Goal: Register for event/course

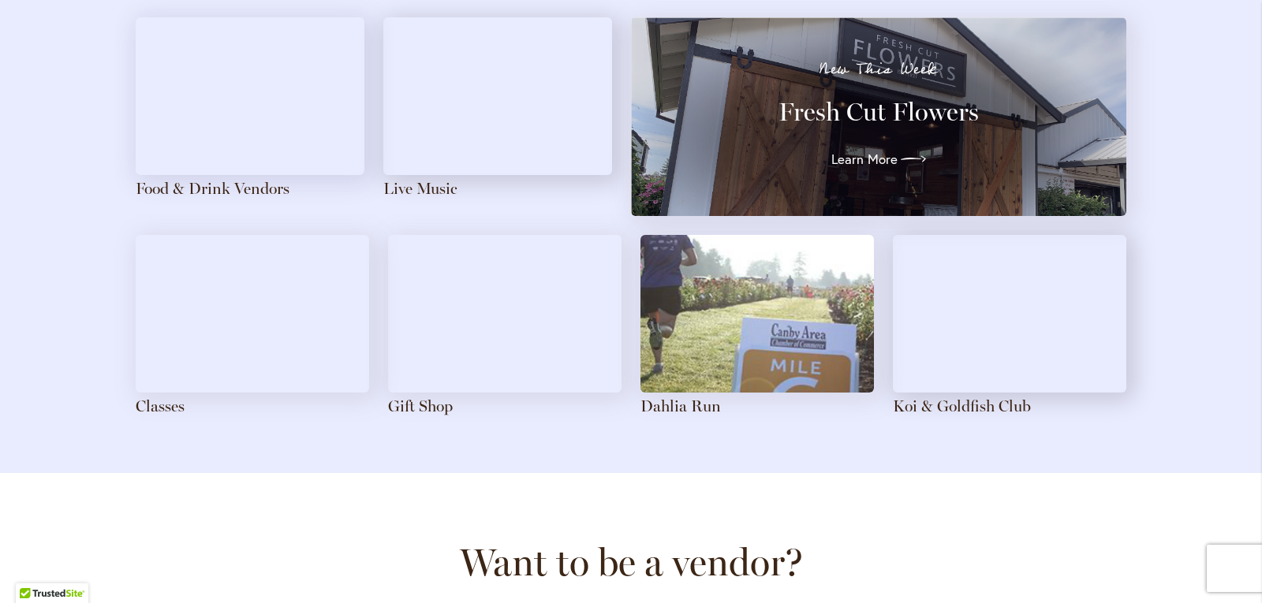
scroll to position [1814, 0]
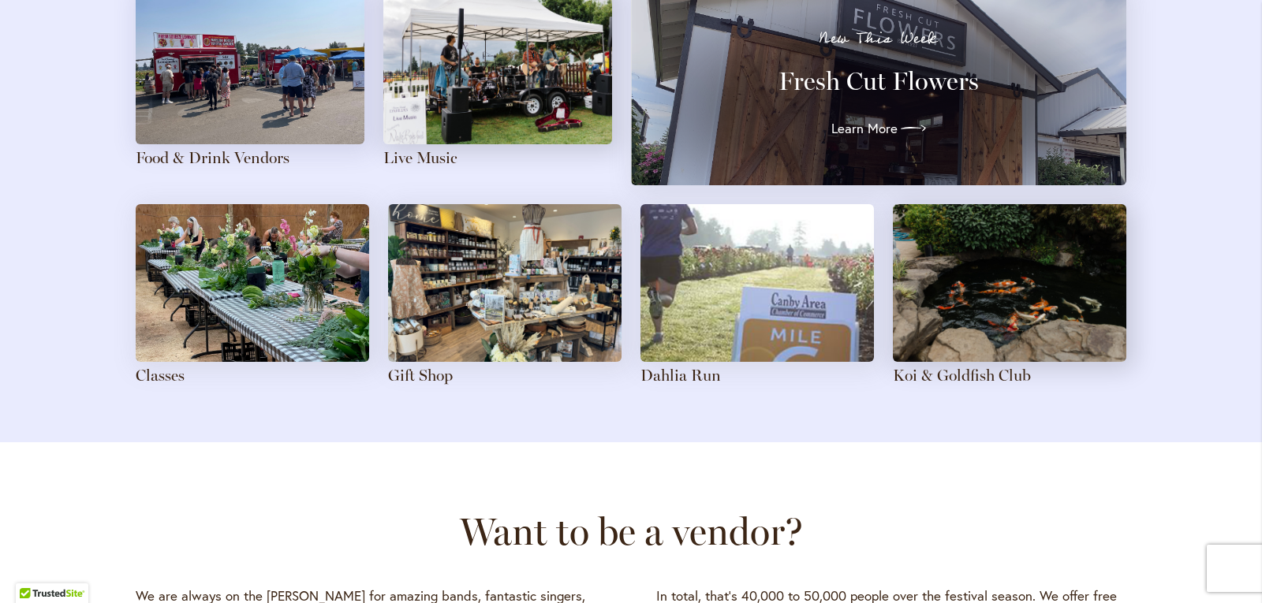
click at [285, 330] on img at bounding box center [252, 283] width 233 height 158
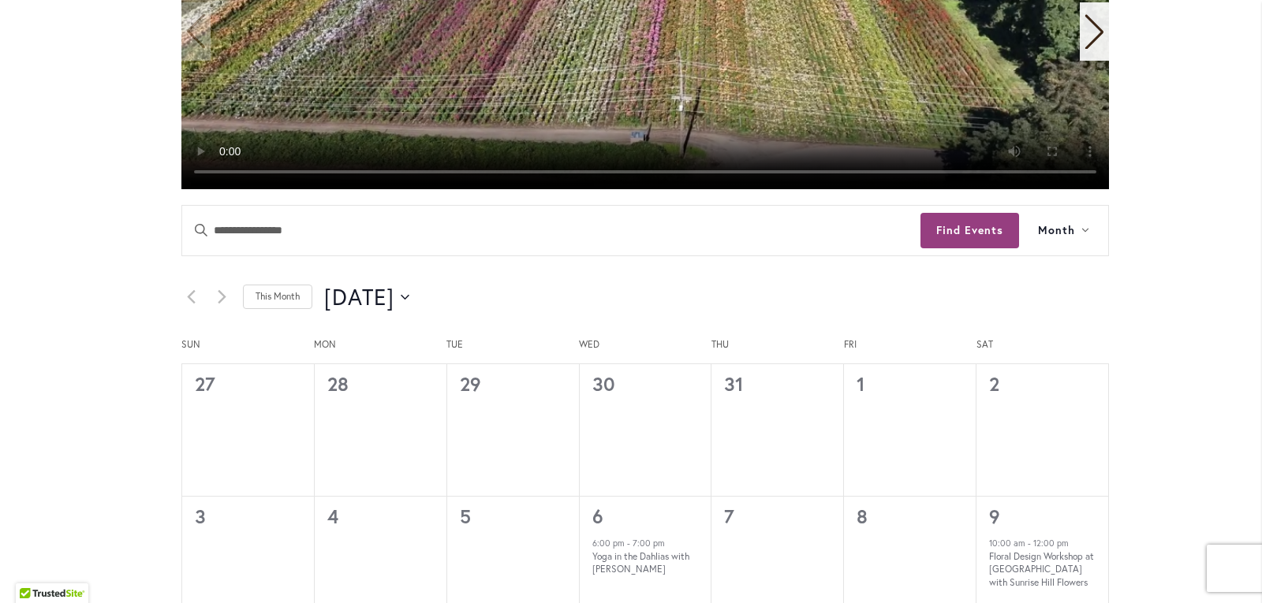
scroll to position [631, 0]
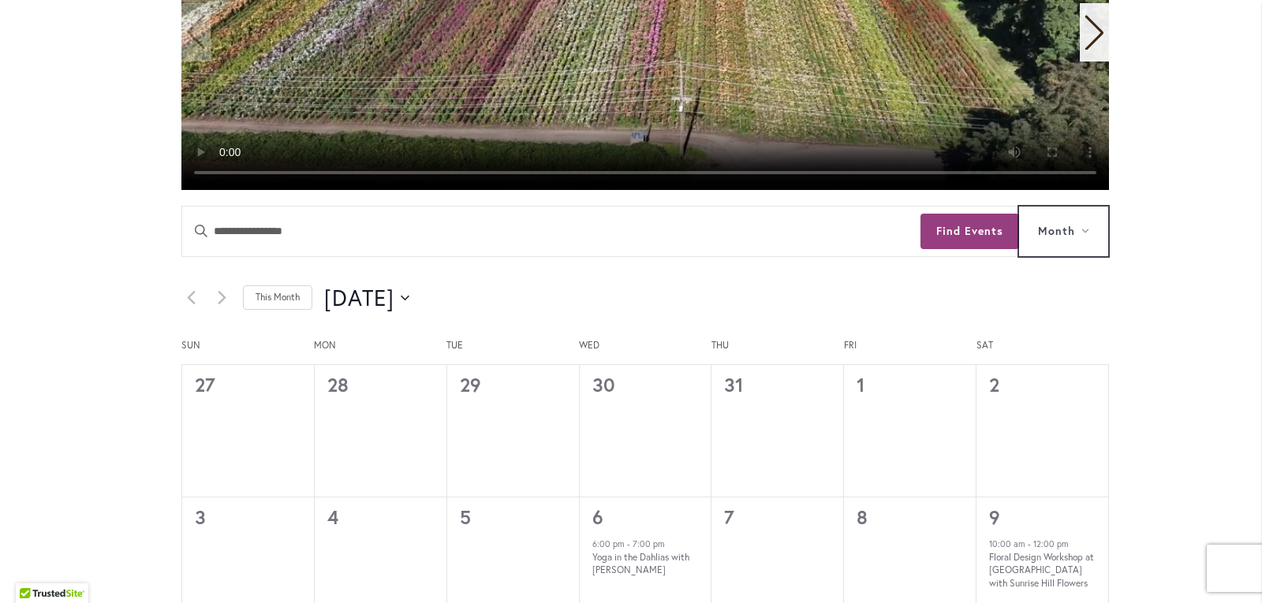
click at [1085, 232] on button "Month" at bounding box center [1063, 232] width 89 height 50
click at [409, 296] on icon "Click to toggle datepicker" at bounding box center [405, 298] width 9 height 6
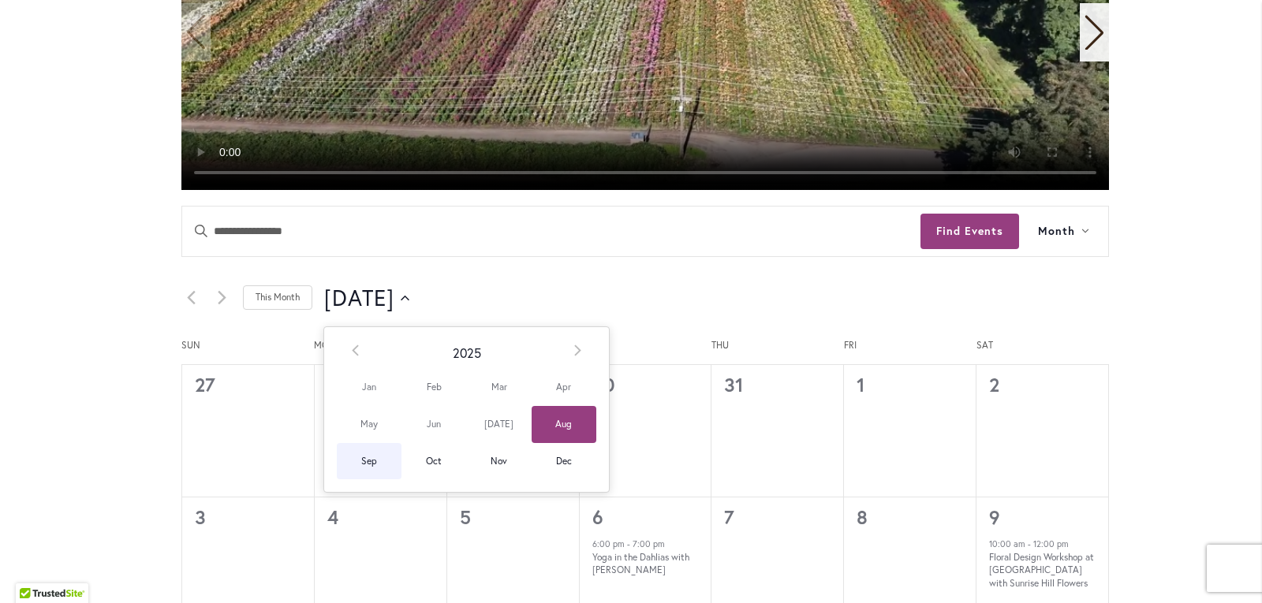
click at [364, 462] on span "Sep" at bounding box center [369, 461] width 65 height 37
type input "********"
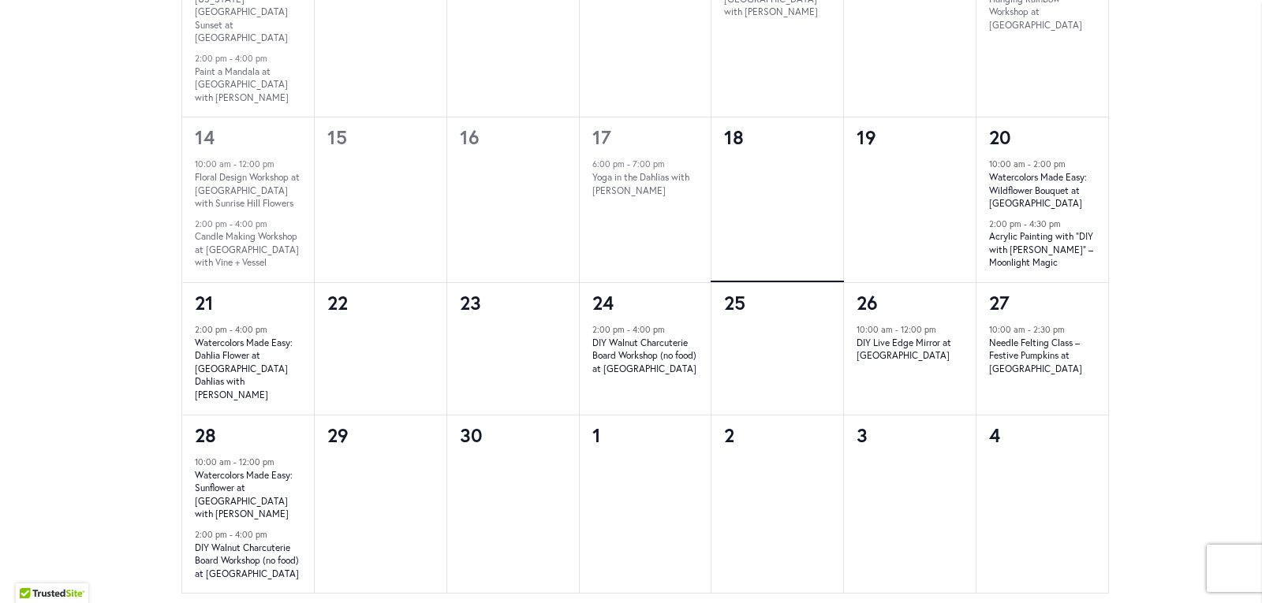
scroll to position [1341, 0]
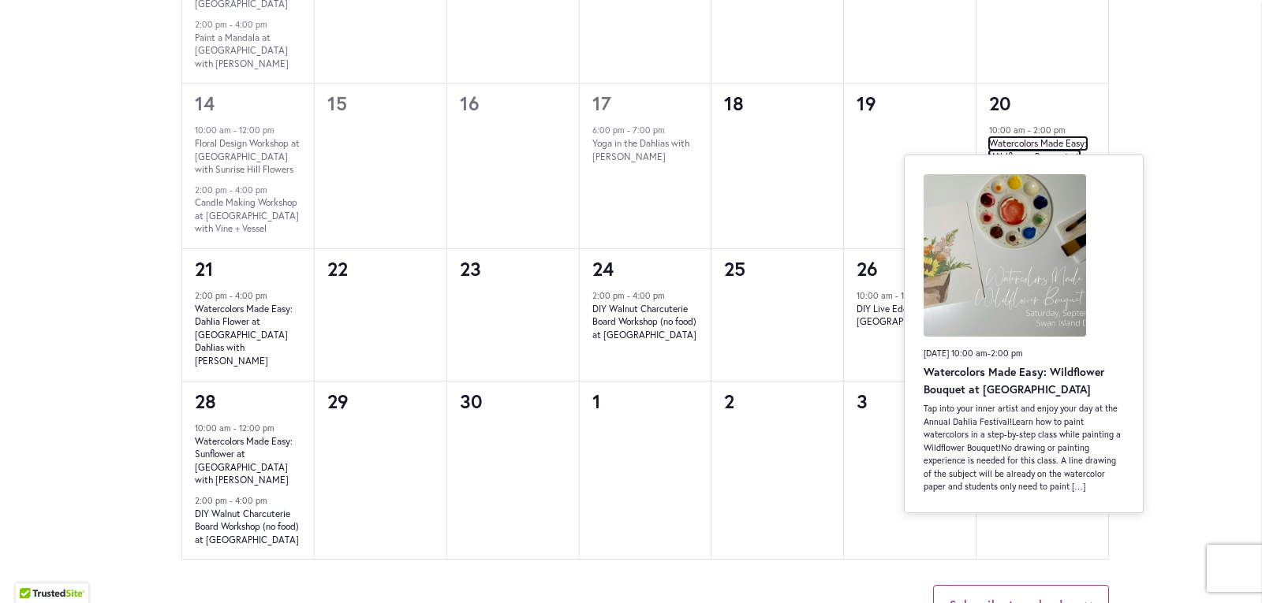
click at [1033, 137] on link "Watercolors Made Easy: Wildflower Bouquet at [GEOGRAPHIC_DATA]" at bounding box center [1038, 156] width 98 height 39
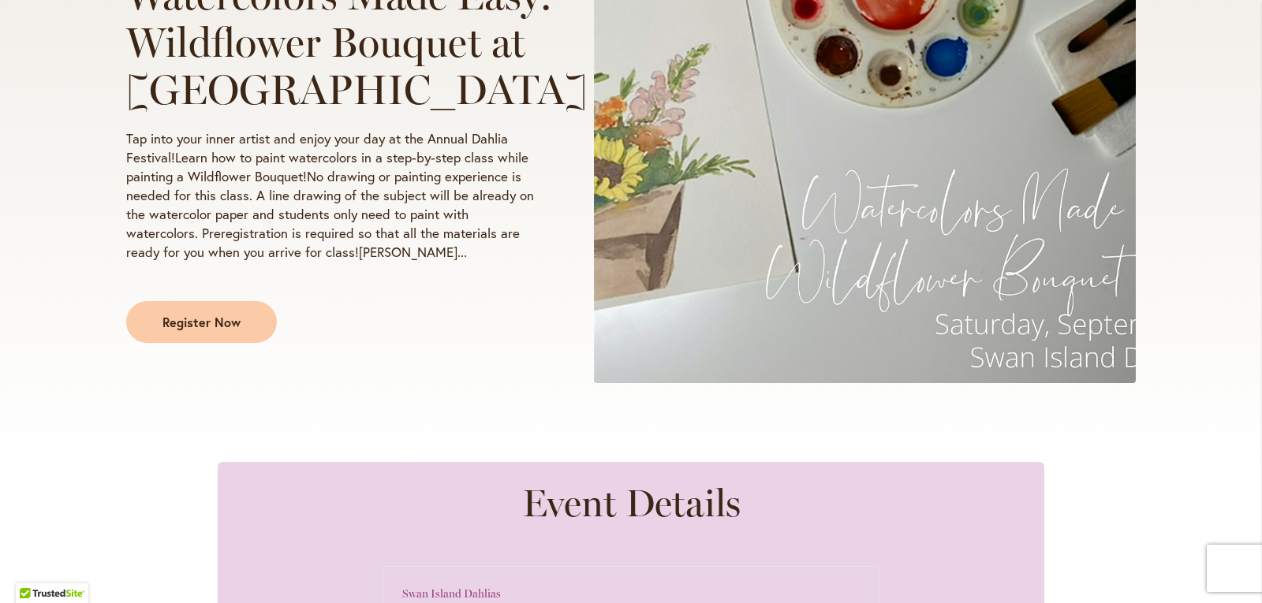
scroll to position [473, 0]
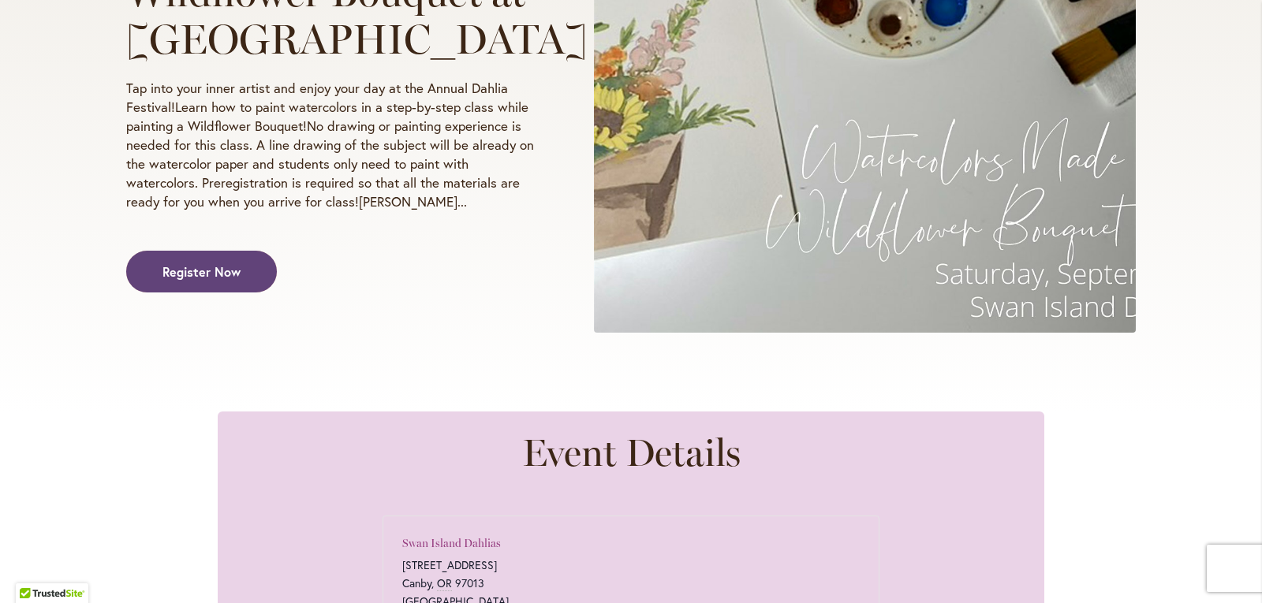
click at [224, 281] on span "Register Now" at bounding box center [201, 272] width 78 height 18
